Goal: Navigation & Orientation: Find specific page/section

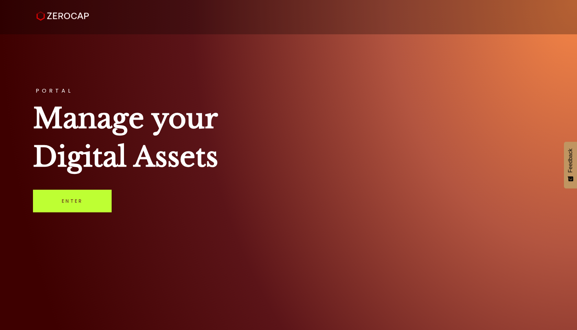
click at [66, 202] on link "Enter" at bounding box center [72, 201] width 79 height 23
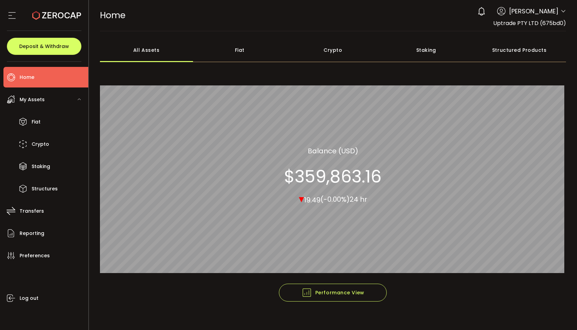
click at [561, 9] on icon at bounding box center [563, 11] width 5 height 5
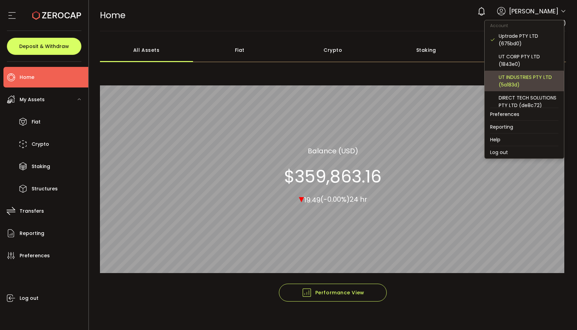
click at [518, 78] on div "UT INDUSTRIES PTY LTD (5a183d)" at bounding box center [529, 80] width 60 height 15
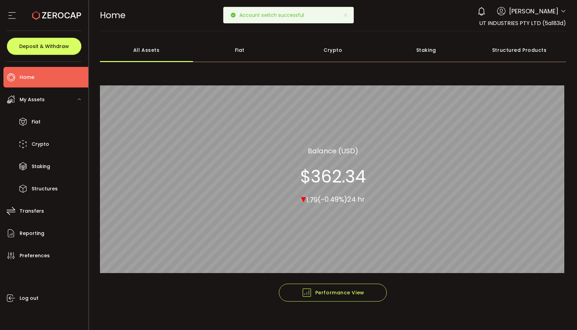
click at [561, 13] on icon at bounding box center [563, 11] width 5 height 5
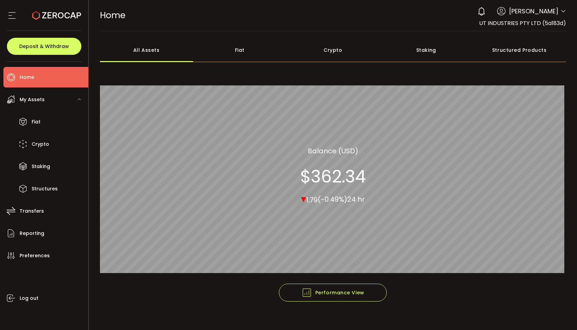
click at [561, 9] on icon at bounding box center [563, 11] width 5 height 5
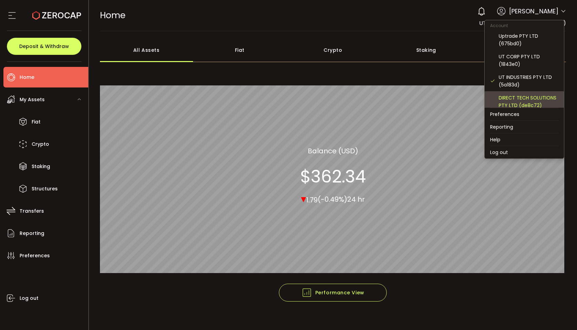
click at [520, 97] on div "DIRECT TECH SOLUTIONS PTY LTD (de8c72)" at bounding box center [529, 101] width 60 height 15
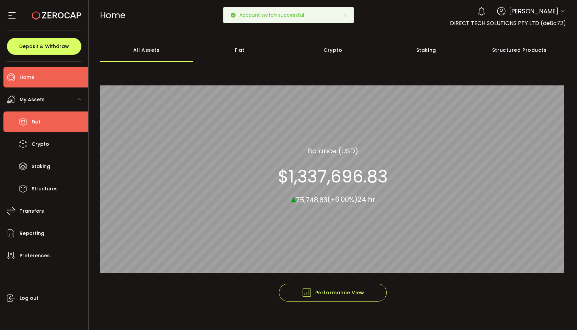
click at [44, 122] on li "Fiat" at bounding box center [45, 122] width 85 height 21
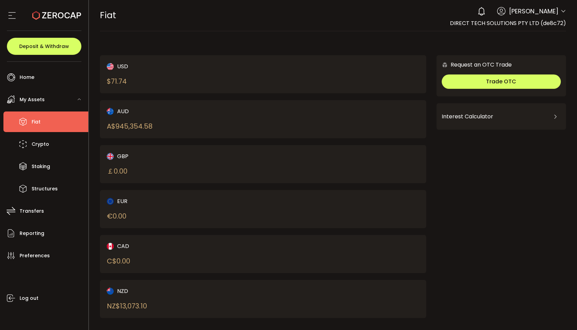
scroll to position [7, 0]
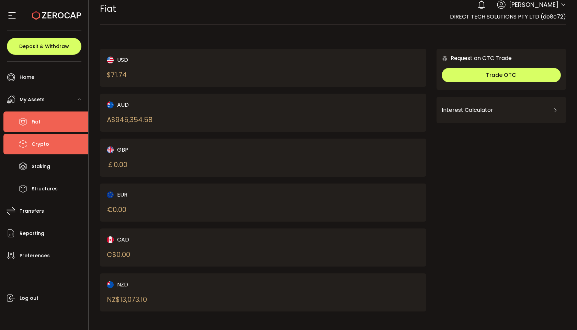
click at [51, 142] on li "Crypto" at bounding box center [45, 144] width 85 height 21
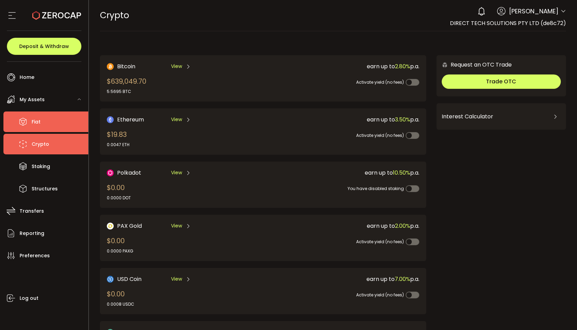
click at [37, 128] on li "Fiat" at bounding box center [45, 122] width 85 height 21
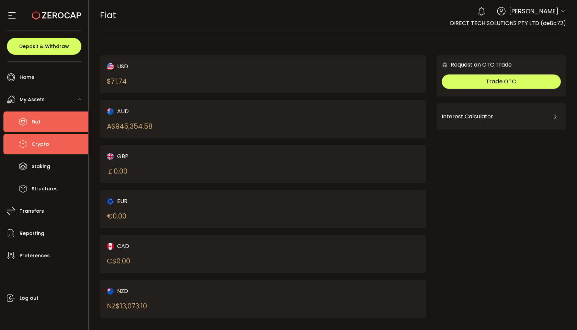
click at [48, 140] on span "Crypto" at bounding box center [41, 144] width 18 height 10
